Goal: Task Accomplishment & Management: Manage account settings

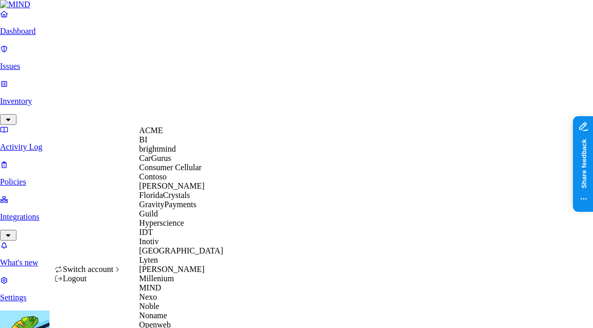
click at [193, 135] on div "ACME" at bounding box center [189, 130] width 100 height 9
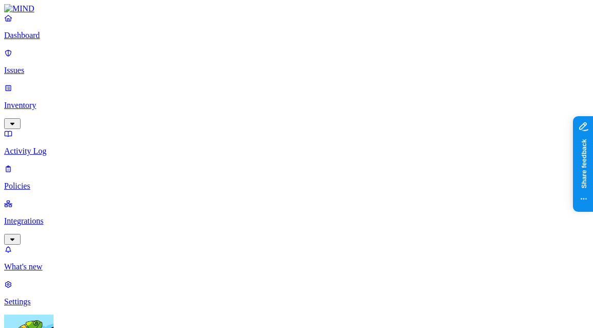
scroll to position [189, 0]
drag, startPoint x: 433, startPoint y: 138, endPoint x: 457, endPoint y: 139, distance: 23.7
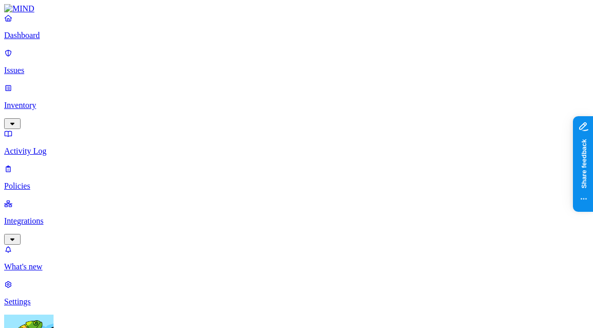
click at [34, 209] on nav "Dashboard Issues Inventory Activity Log Policies Integrations What's new 1 Sett…" at bounding box center [296, 159] width 584 height 293
click at [73, 199] on link "Integrations" at bounding box center [296, 221] width 584 height 44
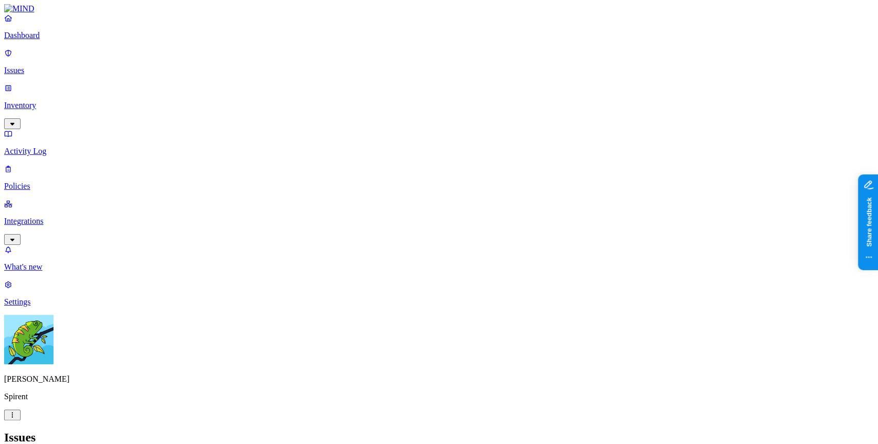
scroll to position [118, 0]
click at [78, 217] on p "Integrations" at bounding box center [439, 221] width 870 height 9
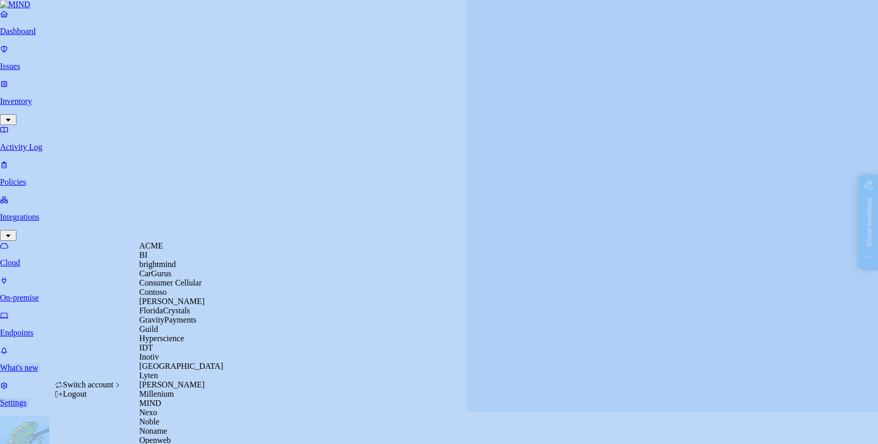
click at [167, 251] on div "ACME" at bounding box center [189, 245] width 100 height 9
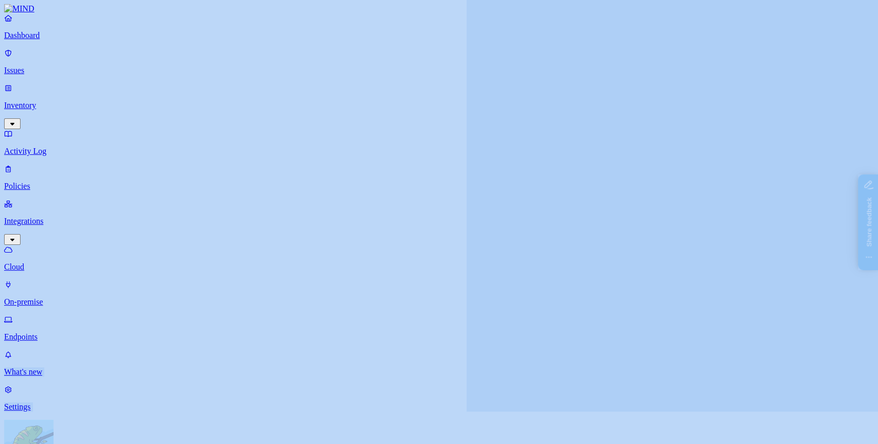
click at [61, 259] on nav "Dashboard Issues Inventory Activity Log Policies Integrations Cloud On-premise …" at bounding box center [439, 212] width 870 height 398
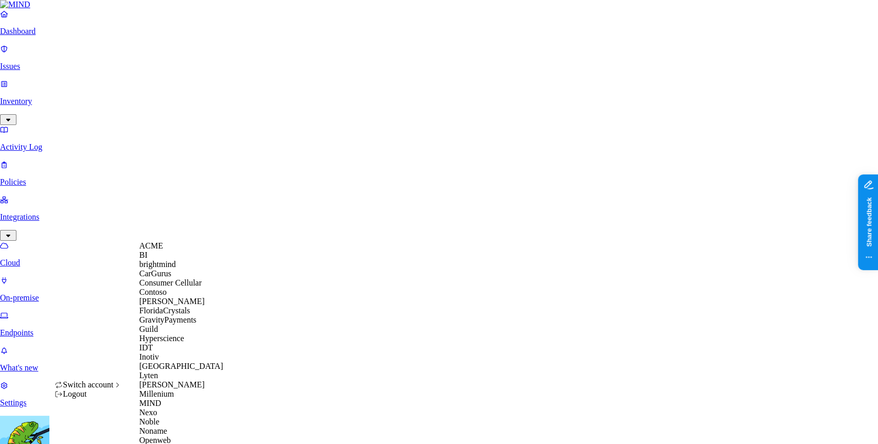
scroll to position [266, 0]
click at [181, 399] on div "MIND" at bounding box center [189, 403] width 100 height 9
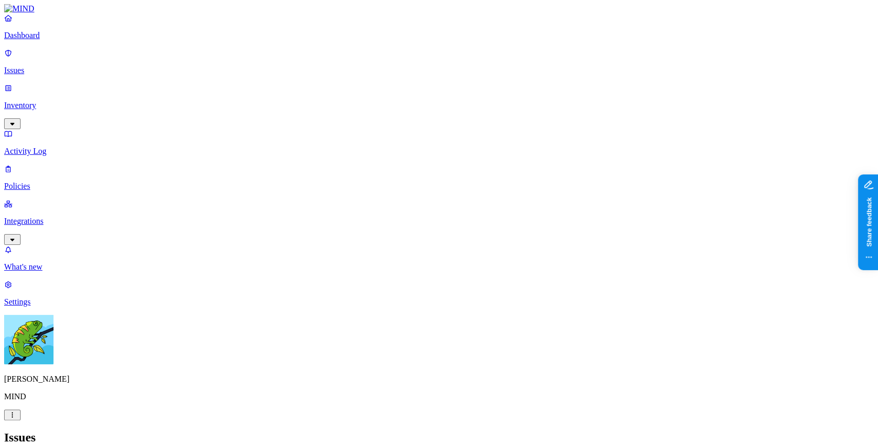
click at [43, 110] on div "Dashboard Issues Inventory Activity Log Policies Integrations" at bounding box center [439, 128] width 870 height 231
click at [47, 182] on p "Policies" at bounding box center [439, 186] width 870 height 9
click at [16, 418] on icon "button" at bounding box center [12, 415] width 8 height 7
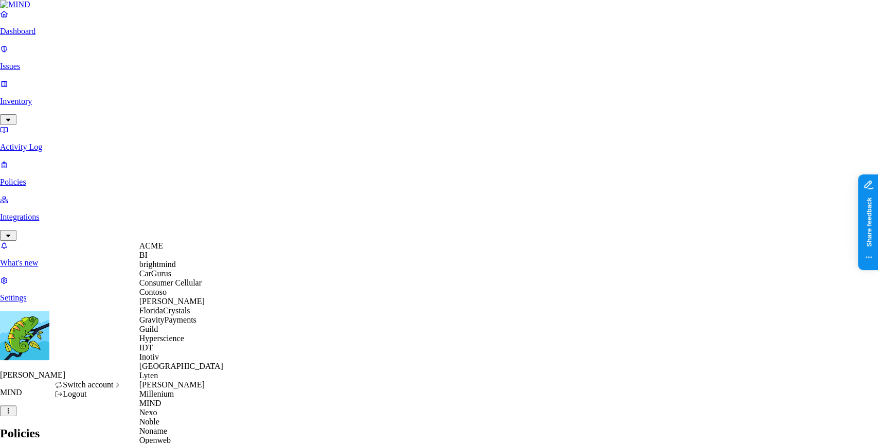
click at [182, 248] on div "ACME" at bounding box center [189, 245] width 100 height 9
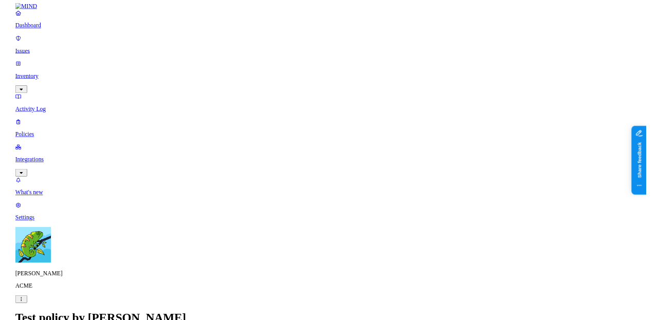
scroll to position [0, 0]
